Goal: Check status: Check status

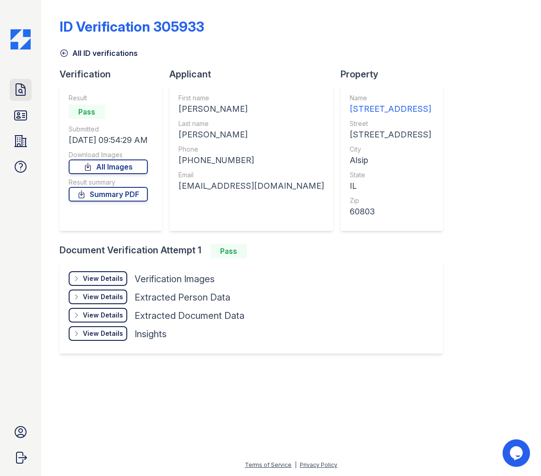
click at [25, 92] on icon at bounding box center [20, 89] width 9 height 11
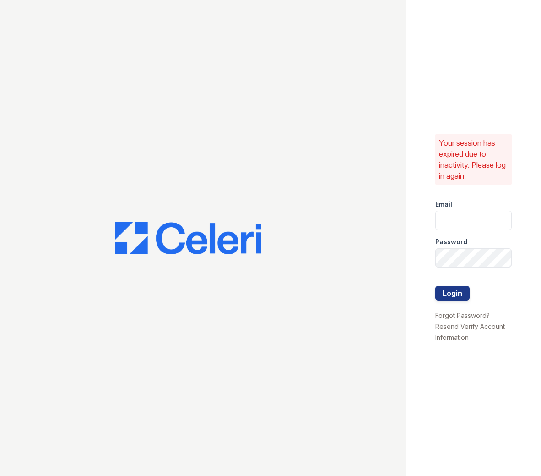
type input "apps2@av1m.com"
click at [453, 296] on button "Login" at bounding box center [453, 293] width 34 height 15
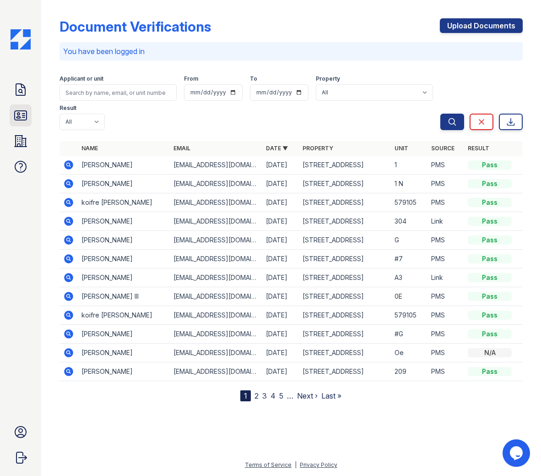
click at [18, 109] on icon at bounding box center [20, 115] width 15 height 15
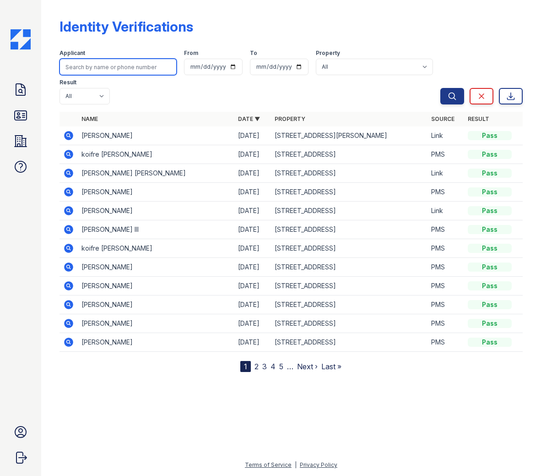
click at [113, 69] on input "search" at bounding box center [118, 67] width 117 height 16
type input "Jason"
click at [441, 88] on button "Search" at bounding box center [453, 96] width 24 height 16
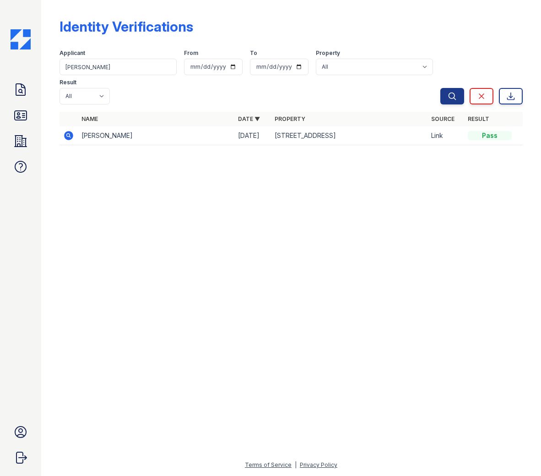
click at [71, 137] on icon at bounding box center [68, 135] width 11 height 11
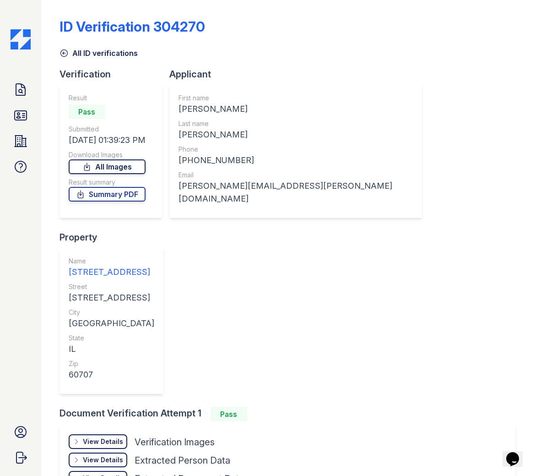
click at [136, 165] on link "All Images" at bounding box center [107, 166] width 77 height 15
click at [119, 193] on link "Summary PDF" at bounding box center [107, 194] width 77 height 15
click at [17, 114] on icon at bounding box center [21, 115] width 12 height 9
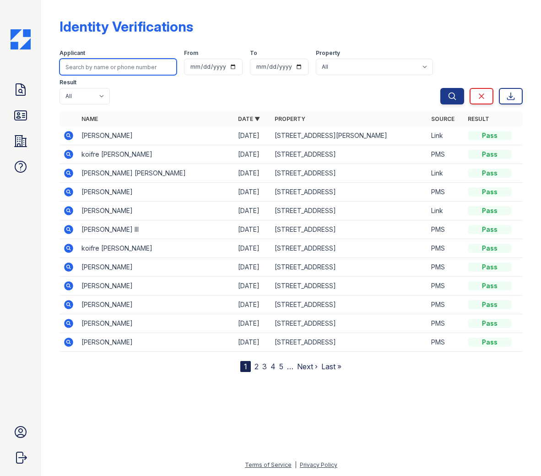
click at [92, 66] on input "search" at bounding box center [118, 67] width 117 height 16
type input "Haley"
click at [441, 88] on button "Search" at bounding box center [453, 96] width 24 height 16
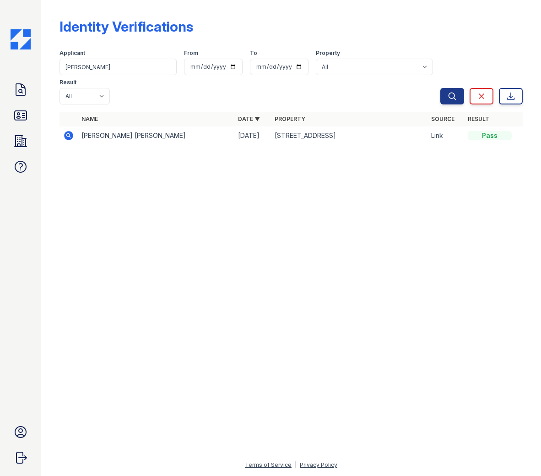
click at [69, 136] on icon at bounding box center [68, 135] width 2 height 2
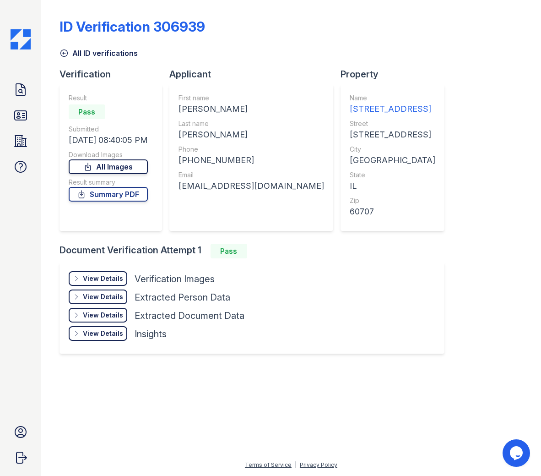
click at [105, 166] on link "All Images" at bounding box center [108, 166] width 79 height 15
click at [117, 171] on link "All Images" at bounding box center [107, 166] width 77 height 15
click at [90, 167] on icon at bounding box center [87, 166] width 5 height 7
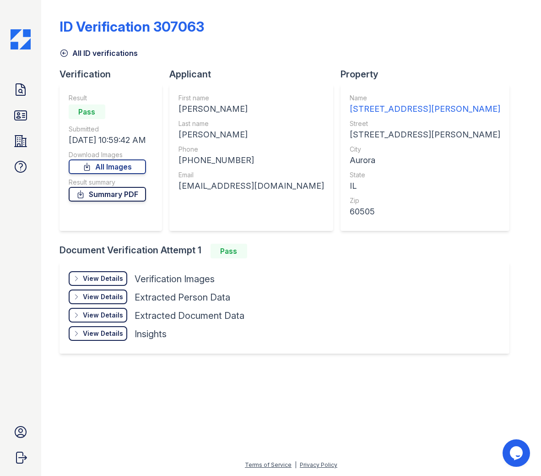
click at [131, 196] on link "Summary PDF" at bounding box center [107, 194] width 77 height 15
